Goal: Information Seeking & Learning: Learn about a topic

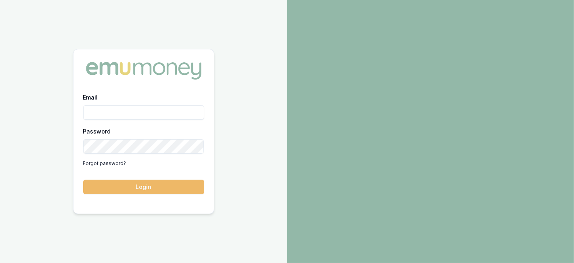
type input "laura.lamicela@emumoney.com.au"
click at [156, 186] on button "Login" at bounding box center [143, 186] width 121 height 15
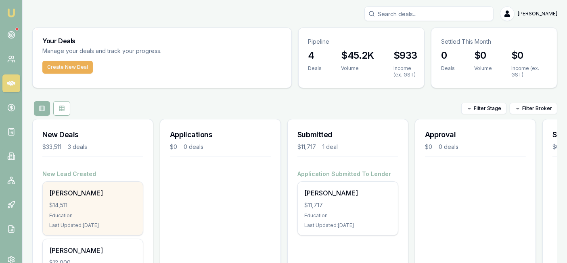
click at [112, 199] on div "Sashini Gajanayake $14,511 Education Last Updated: 1 day ago" at bounding box center [93, 207] width 100 height 53
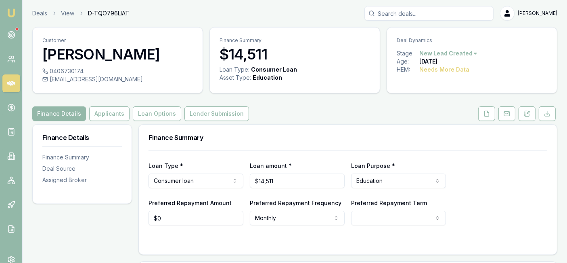
scroll to position [1, 0]
click at [489, 112] on icon at bounding box center [487, 113] width 6 height 6
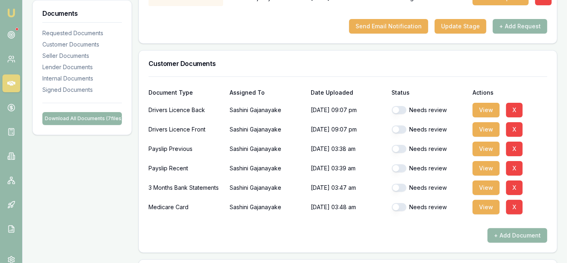
scroll to position [187, 0]
click at [485, 147] on button "View" at bounding box center [486, 148] width 27 height 15
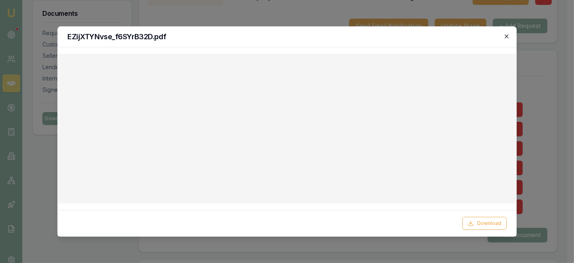
click at [509, 36] on icon "button" at bounding box center [507, 36] width 6 height 6
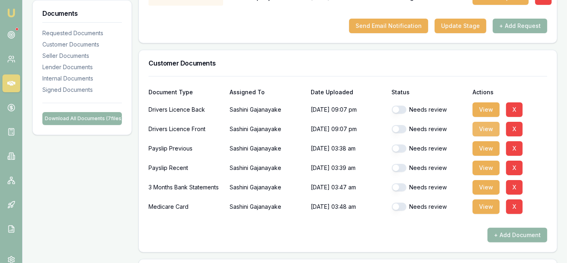
click at [480, 133] on button "View" at bounding box center [486, 129] width 27 height 15
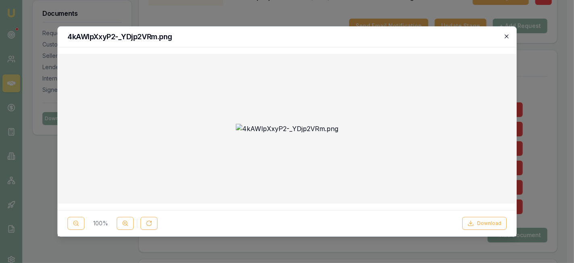
click at [505, 38] on icon "button" at bounding box center [507, 36] width 4 height 4
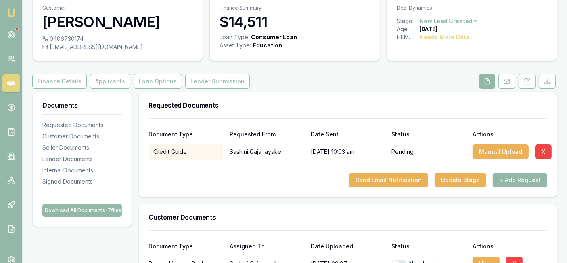
scroll to position [0, 0]
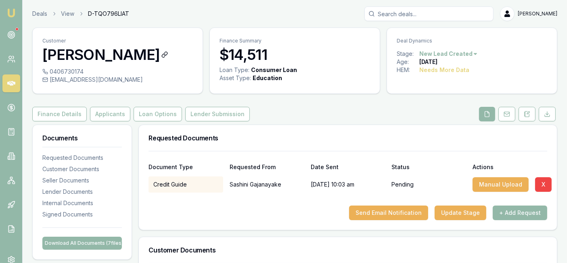
drag, startPoint x: 41, startPoint y: 53, endPoint x: 172, endPoint y: 61, distance: 131.5
click at [172, 61] on div "Customer Sashini Gajanayake" at bounding box center [118, 48] width 170 height 40
copy h3 "[PERSON_NAME]"
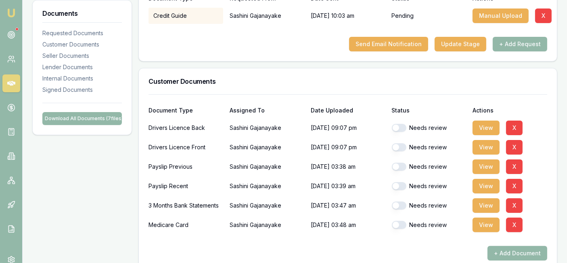
scroll to position [170, 0]
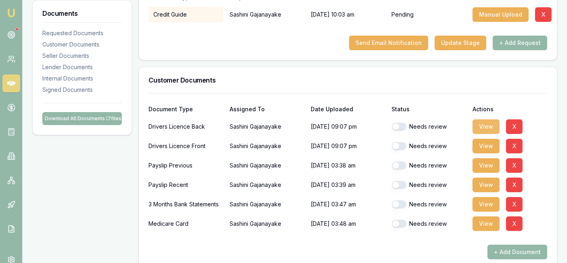
click at [490, 126] on button "View" at bounding box center [486, 126] width 27 height 15
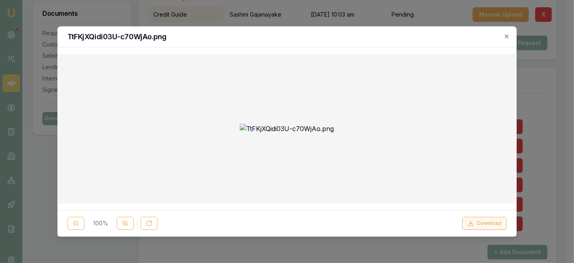
click at [484, 221] on button "Download" at bounding box center [484, 222] width 44 height 13
click at [505, 38] on icon "button" at bounding box center [507, 36] width 6 height 6
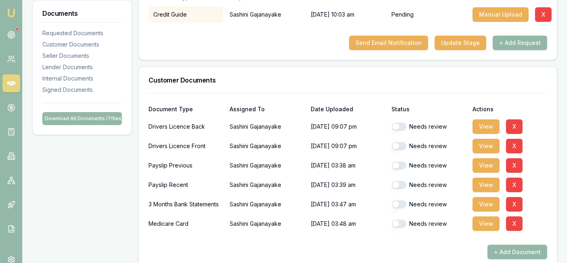
click at [398, 125] on button "button" at bounding box center [399, 126] width 15 height 8
click at [480, 145] on button "View" at bounding box center [486, 146] width 27 height 15
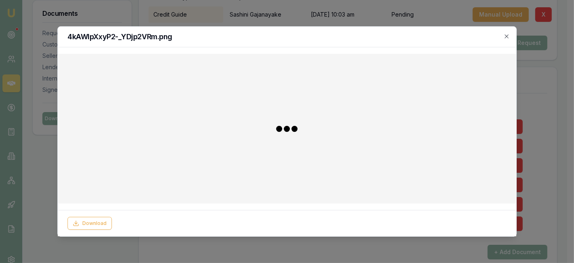
checkbox input "false"
checkbox input "true"
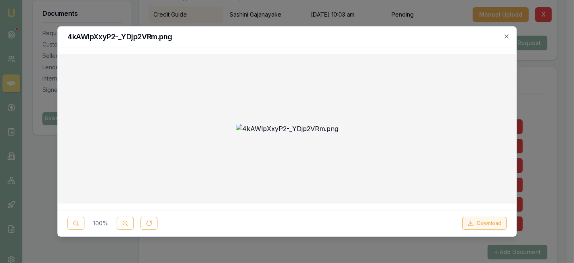
click at [490, 220] on button "Download" at bounding box center [484, 222] width 44 height 13
click at [511, 36] on div "4kAWlpXxyP2-_YDjp2VRm.png" at bounding box center [287, 37] width 459 height 21
click at [505, 40] on h2 "4kAWlpXxyP2-_YDjp2VRm.png" at bounding box center [286, 36] width 439 height 7
click at [505, 35] on icon "button" at bounding box center [507, 36] width 4 height 4
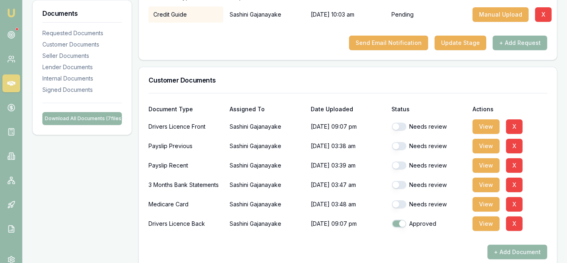
click at [400, 127] on button "button" at bounding box center [399, 126] width 15 height 8
checkbox input "true"
click at [479, 183] on button "View" at bounding box center [486, 184] width 27 height 15
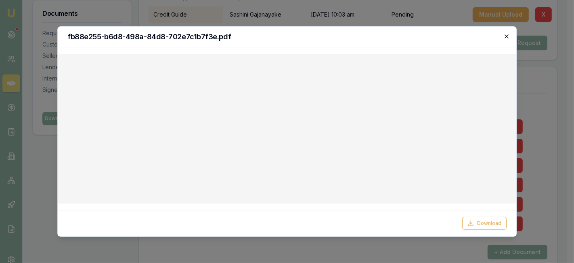
click at [507, 37] on icon "button" at bounding box center [507, 36] width 4 height 4
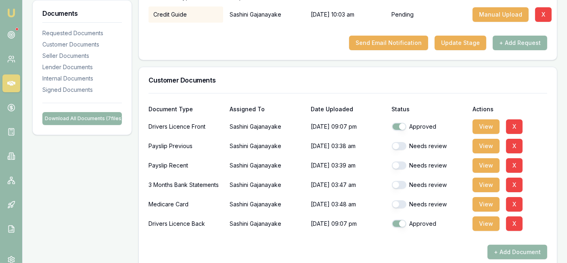
click at [397, 186] on button "button" at bounding box center [399, 185] width 15 height 8
checkbox input "false"
checkbox input "true"
click at [485, 180] on button "View" at bounding box center [486, 184] width 27 height 15
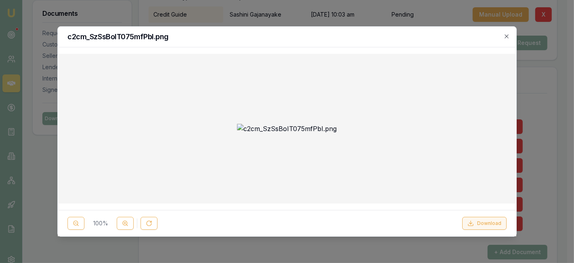
click at [483, 221] on button "Download" at bounding box center [484, 222] width 44 height 13
click at [508, 34] on icon "button" at bounding box center [507, 36] width 6 height 6
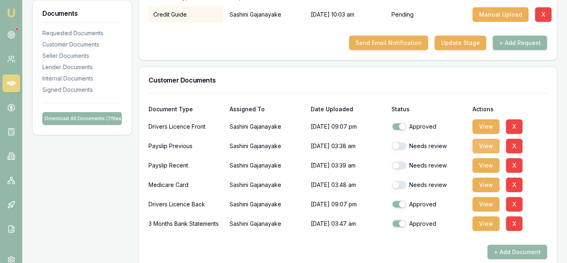
click at [485, 142] on button "View" at bounding box center [486, 146] width 27 height 15
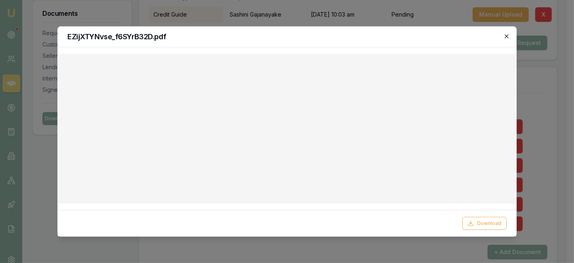
click at [506, 36] on icon "button" at bounding box center [507, 36] width 6 height 6
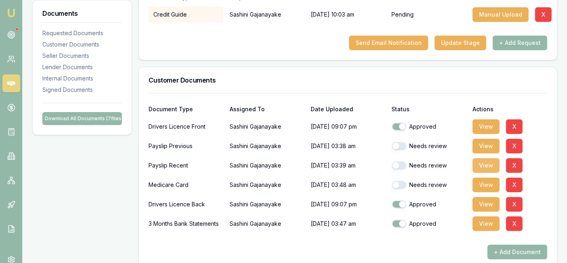
click at [489, 162] on button "View" at bounding box center [486, 165] width 27 height 15
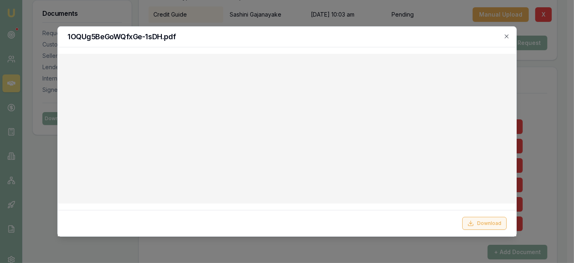
drag, startPoint x: 475, startPoint y: 221, endPoint x: 494, endPoint y: 227, distance: 19.8
click at [494, 227] on button "Download" at bounding box center [484, 222] width 44 height 13
click at [492, 225] on button "Download" at bounding box center [484, 222] width 44 height 13
click at [506, 38] on icon "button" at bounding box center [507, 36] width 6 height 6
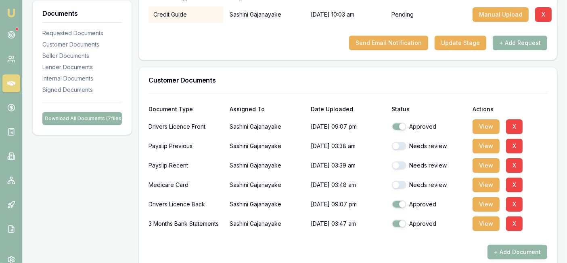
click at [398, 147] on button "button" at bounding box center [399, 146] width 15 height 8
checkbox input "true"
click at [397, 183] on button "button" at bounding box center [399, 185] width 15 height 8
checkbox input "true"
checkbox input "false"
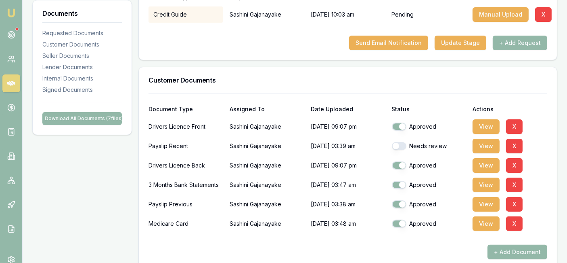
click at [397, 166] on button "button" at bounding box center [399, 165] width 15 height 8
checkbox input "true"
click at [397, 144] on button "button" at bounding box center [399, 146] width 15 height 8
checkbox input "true"
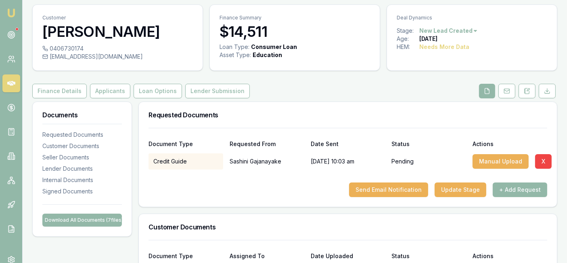
scroll to position [24, 0]
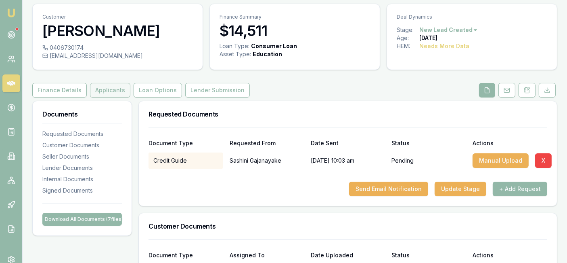
click at [103, 93] on button "Applicants" at bounding box center [110, 90] width 40 height 15
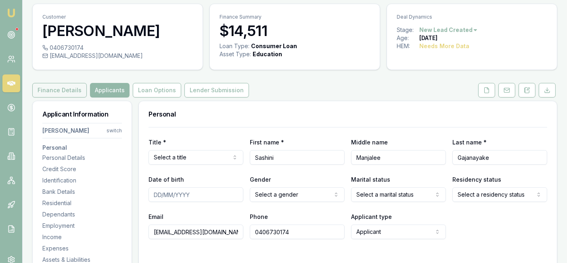
click at [59, 90] on button "Finance Details" at bounding box center [59, 90] width 55 height 15
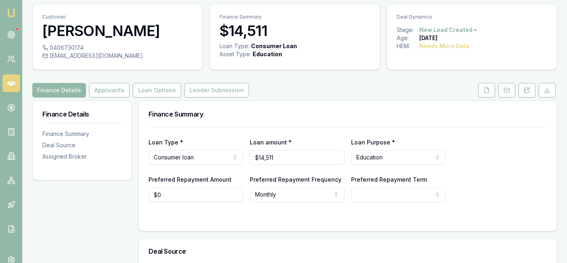
click at [516, 51] on div "Stage: New Lead Created Age: 1 day ago HEM: Needs More Data" at bounding box center [472, 43] width 170 height 34
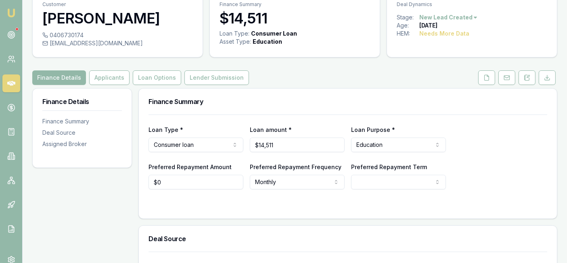
scroll to position [41, 0]
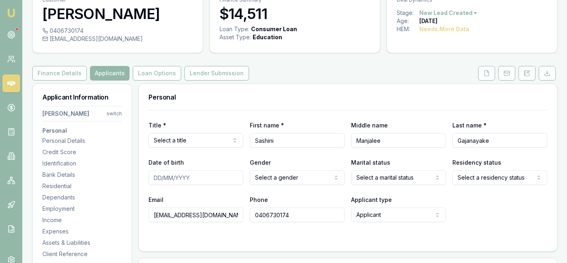
scroll to position [24, 0]
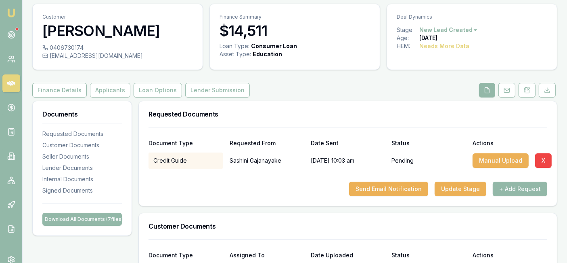
scroll to position [1, 0]
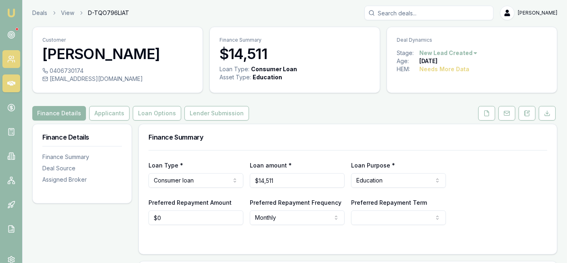
click at [13, 58] on icon at bounding box center [13, 57] width 1 height 2
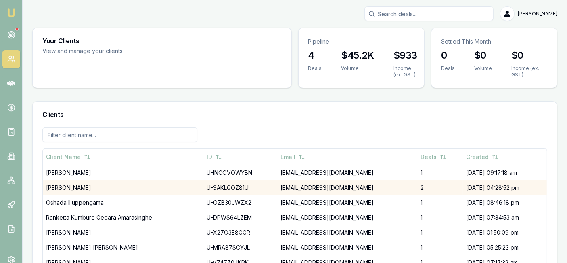
click at [306, 189] on td "kirstenmcivor@live.com.au" at bounding box center [347, 187] width 140 height 15
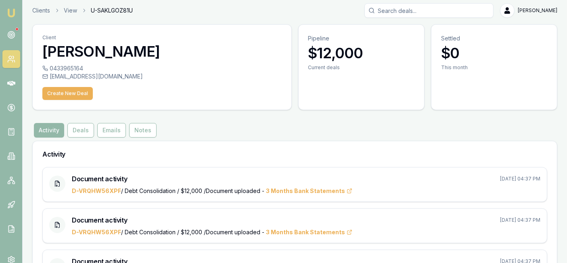
scroll to position [4, 0]
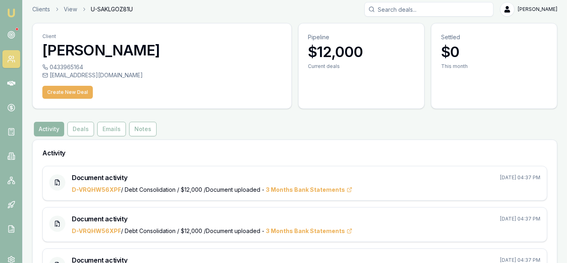
click at [50, 126] on button "Activity" at bounding box center [49, 129] width 30 height 15
click at [83, 130] on button "Deals" at bounding box center [80, 129] width 27 height 15
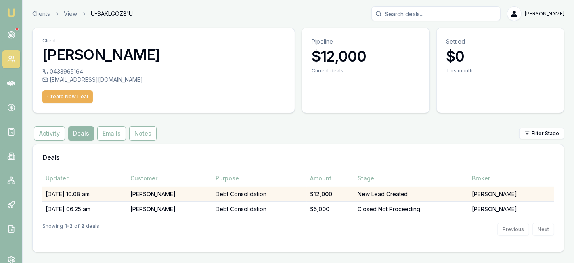
click at [127, 197] on td "12/10/25, 10:08 am" at bounding box center [84, 193] width 85 height 15
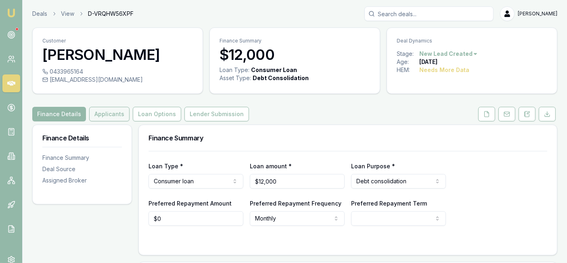
click at [106, 113] on button "Applicants" at bounding box center [109, 114] width 40 height 15
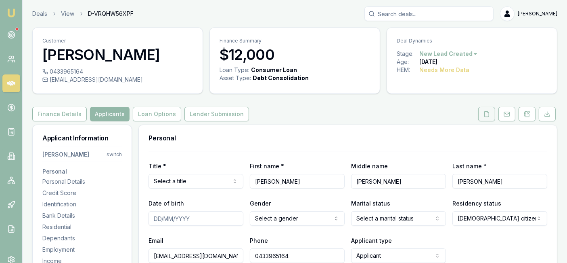
click at [487, 115] on icon at bounding box center [487, 114] width 6 height 6
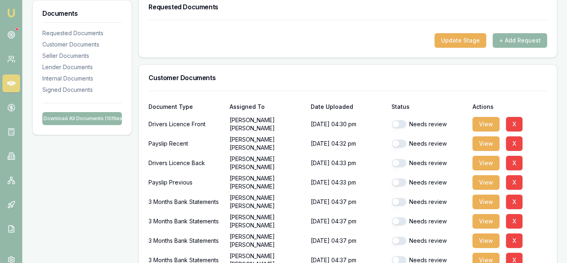
scroll to position [133, 0]
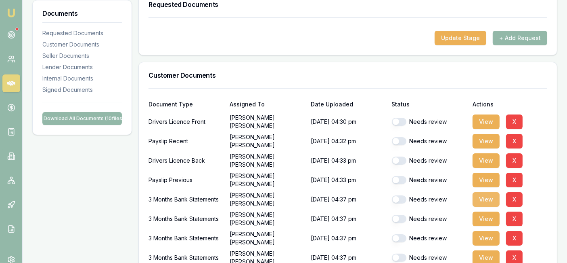
click at [482, 201] on button "View" at bounding box center [486, 199] width 27 height 15
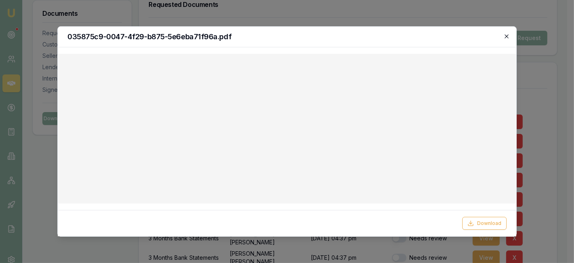
click at [504, 35] on icon "button" at bounding box center [507, 36] width 6 height 6
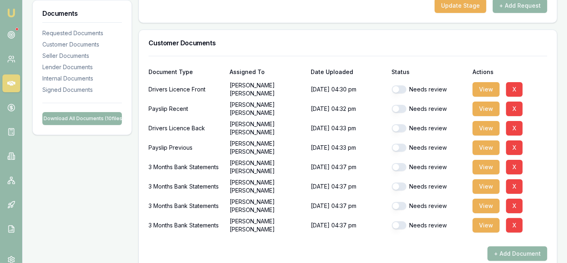
scroll to position [163, 0]
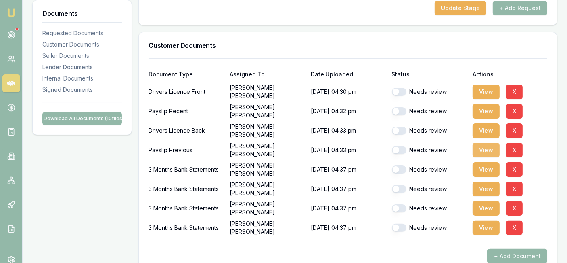
click at [482, 147] on button "View" at bounding box center [486, 150] width 27 height 15
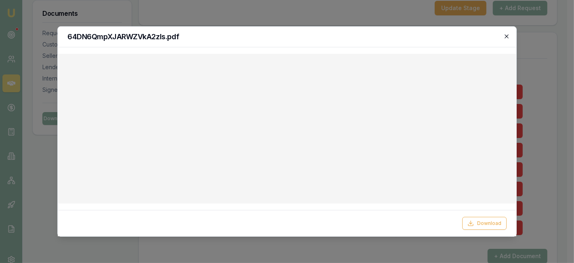
click at [510, 39] on icon "button" at bounding box center [507, 36] width 6 height 6
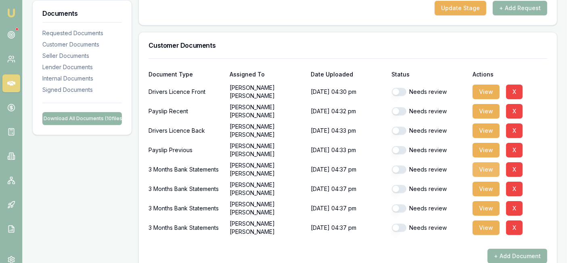
click at [496, 164] on button "View" at bounding box center [486, 169] width 27 height 15
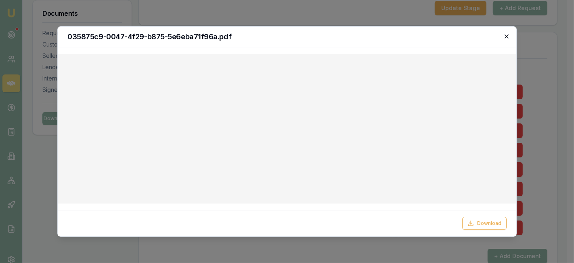
click at [507, 35] on icon "button" at bounding box center [507, 36] width 6 height 6
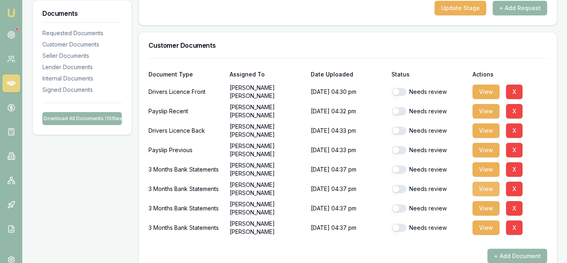
click at [485, 191] on button "View" at bounding box center [486, 188] width 27 height 15
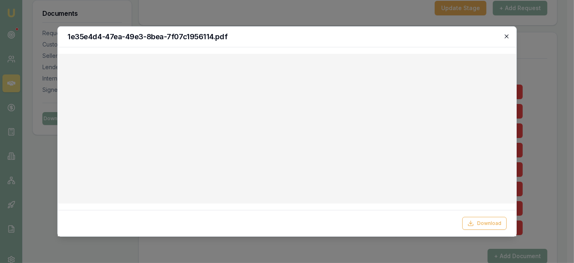
click at [506, 38] on icon "button" at bounding box center [507, 36] width 6 height 6
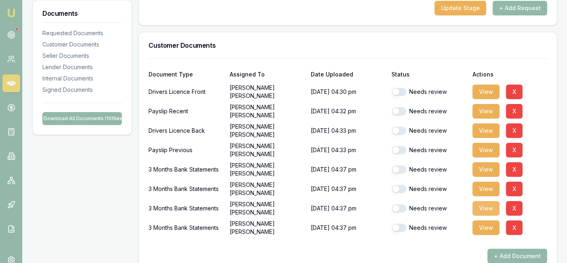
click at [487, 206] on button "View" at bounding box center [486, 208] width 27 height 15
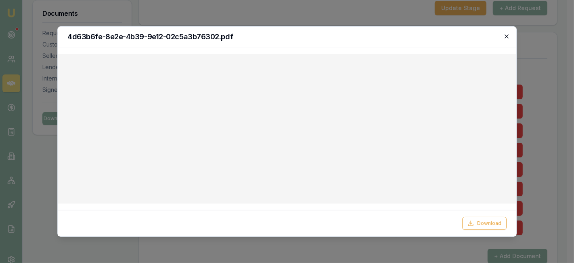
click at [506, 37] on icon "button" at bounding box center [507, 36] width 4 height 4
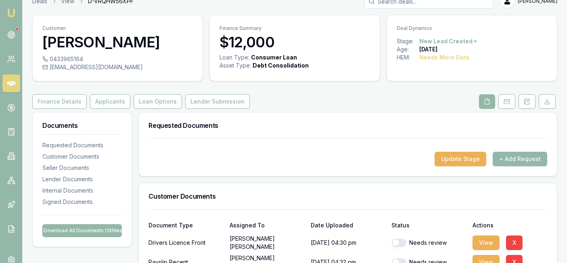
scroll to position [0, 0]
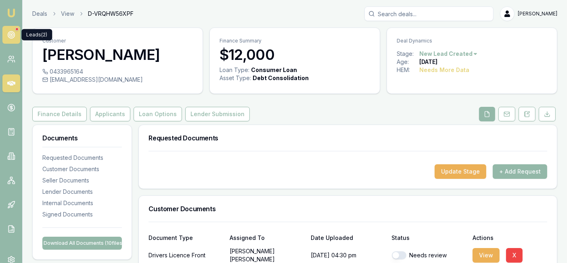
click at [17, 38] on link at bounding box center [11, 35] width 18 height 18
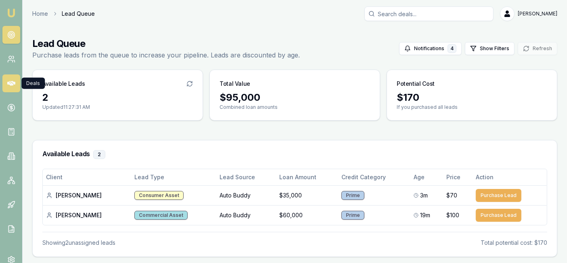
click at [11, 84] on icon at bounding box center [11, 83] width 8 height 5
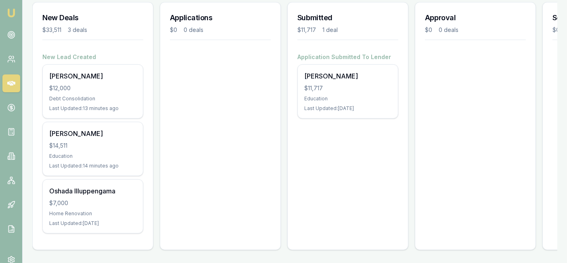
scroll to position [122, 0]
